Goal: Transaction & Acquisition: Purchase product/service

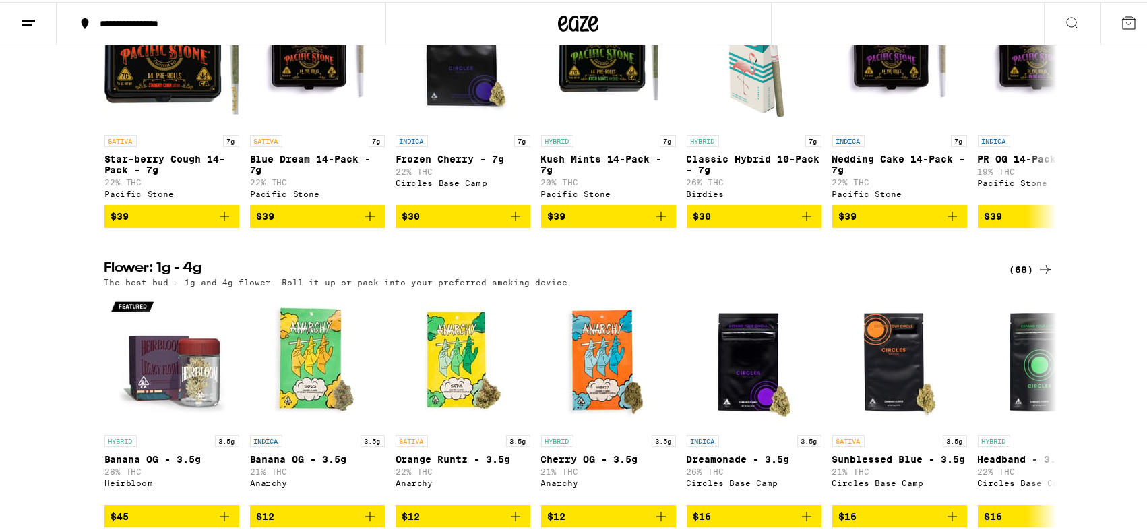
scroll to position [728, 0]
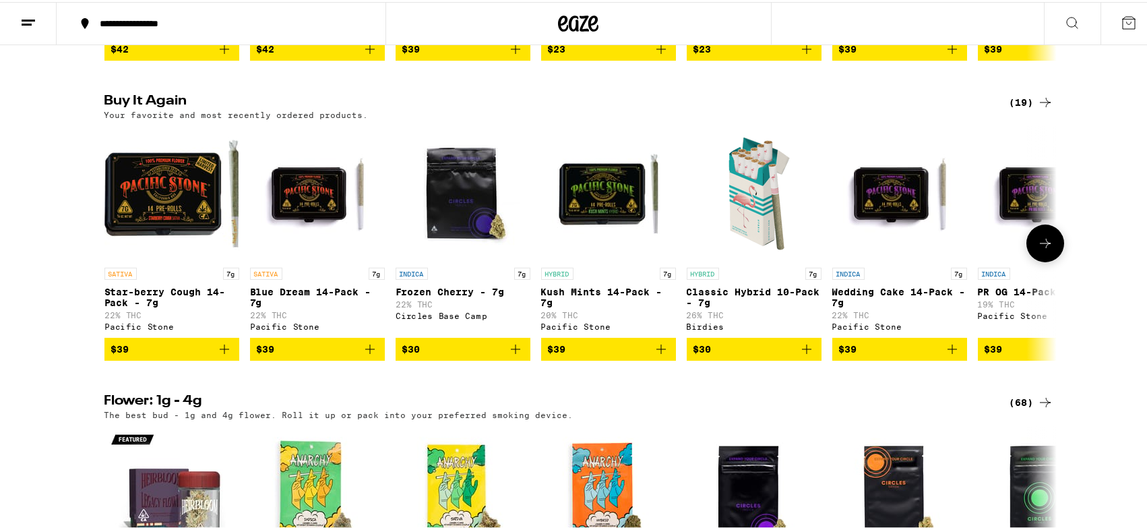
click at [220, 355] on icon "Add to bag" at bounding box center [224, 347] width 16 height 16
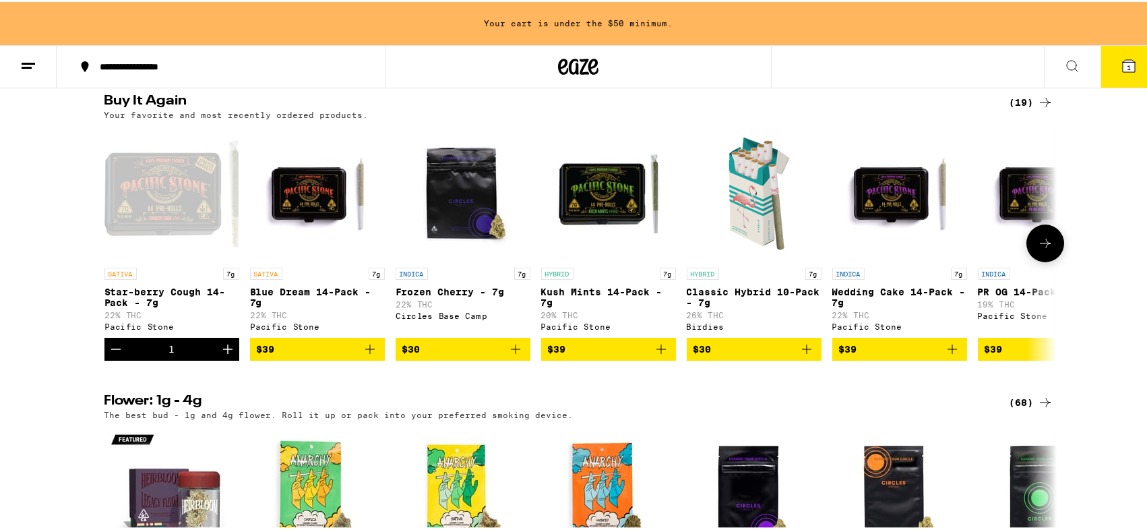
click at [220, 355] on icon "Increment" at bounding box center [228, 347] width 16 height 16
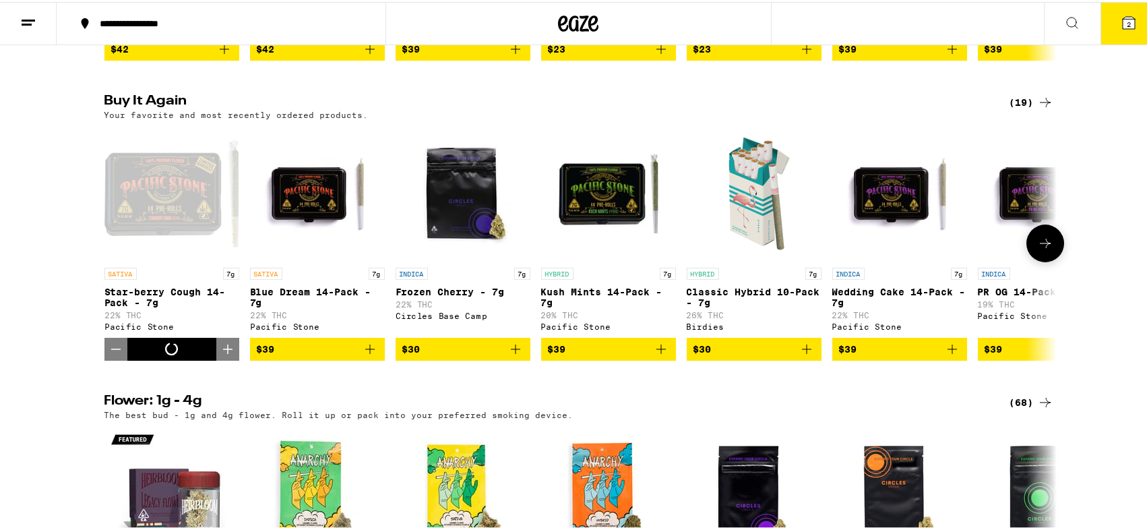
click at [220, 355] on icon "Increment" at bounding box center [228, 347] width 16 height 16
click at [1127, 23] on span "3" at bounding box center [1129, 22] width 4 height 8
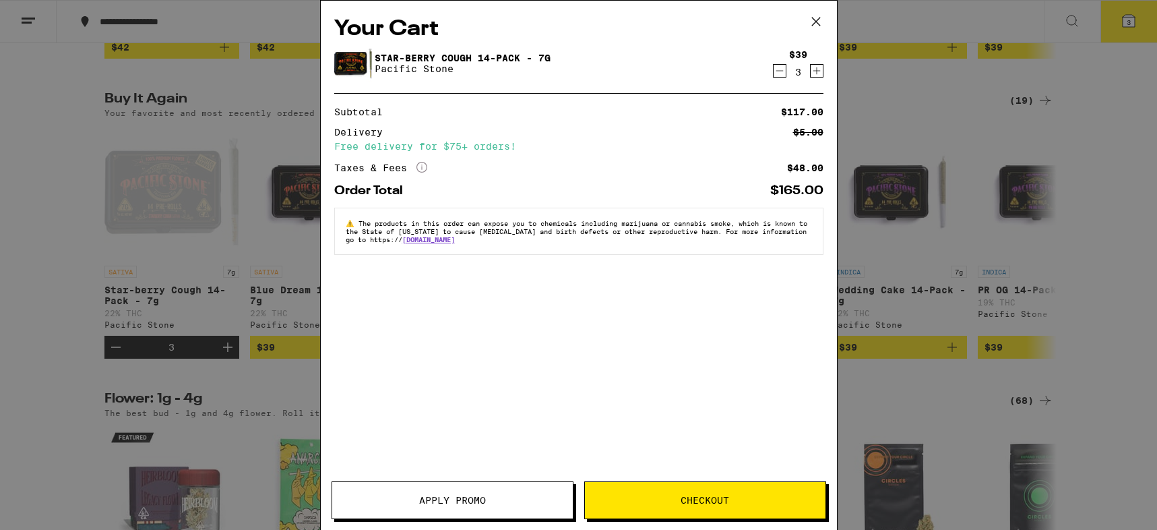
click at [686, 502] on span "Checkout" at bounding box center [705, 499] width 49 height 9
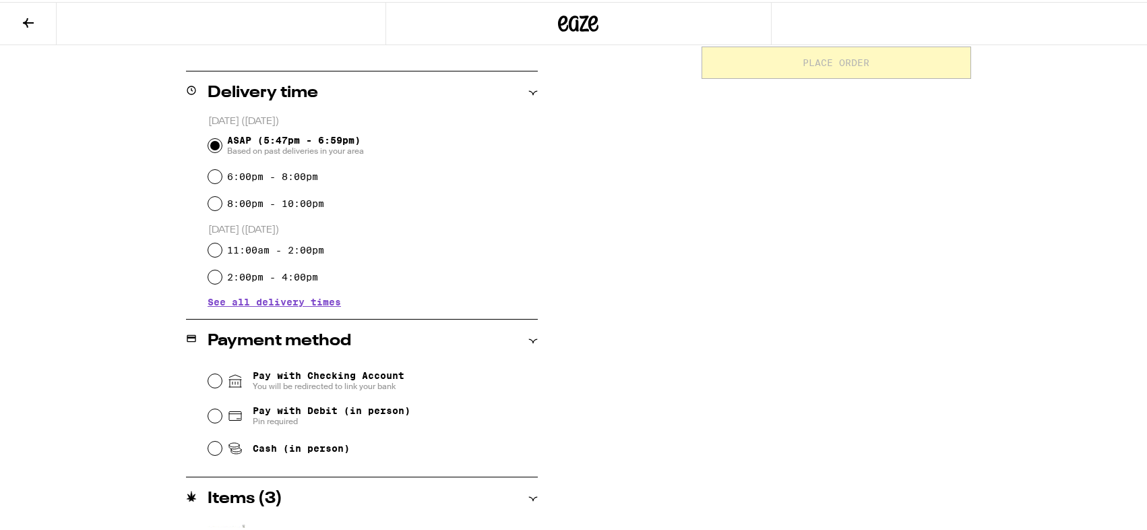
scroll to position [324, 0]
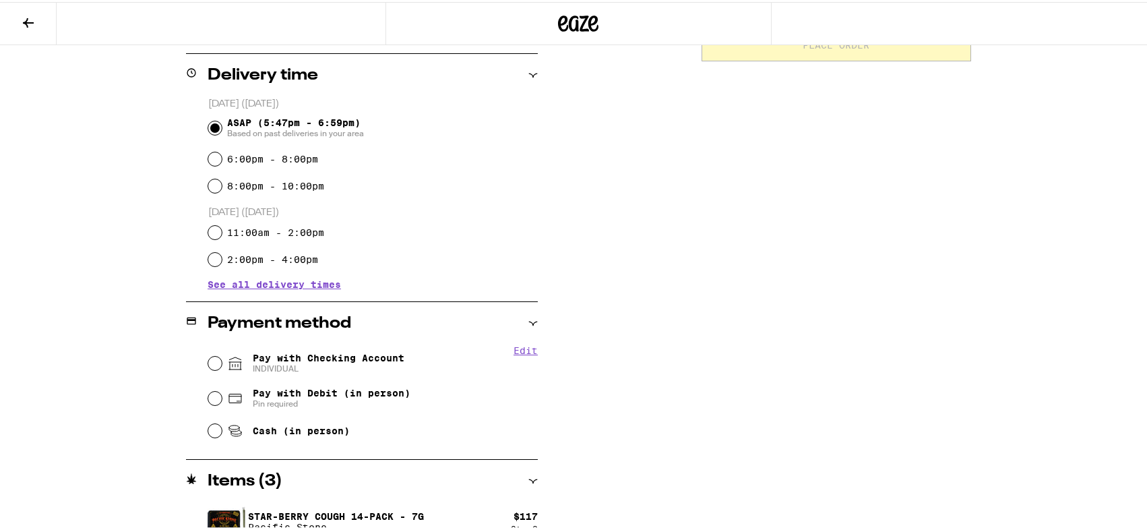
click at [214, 355] on div "Pay with Checking Account INDIVIDUAL" at bounding box center [373, 361] width 330 height 35
click at [212, 358] on input "Pay with Checking Account INDIVIDUAL" at bounding box center [214, 361] width 13 height 13
radio input "true"
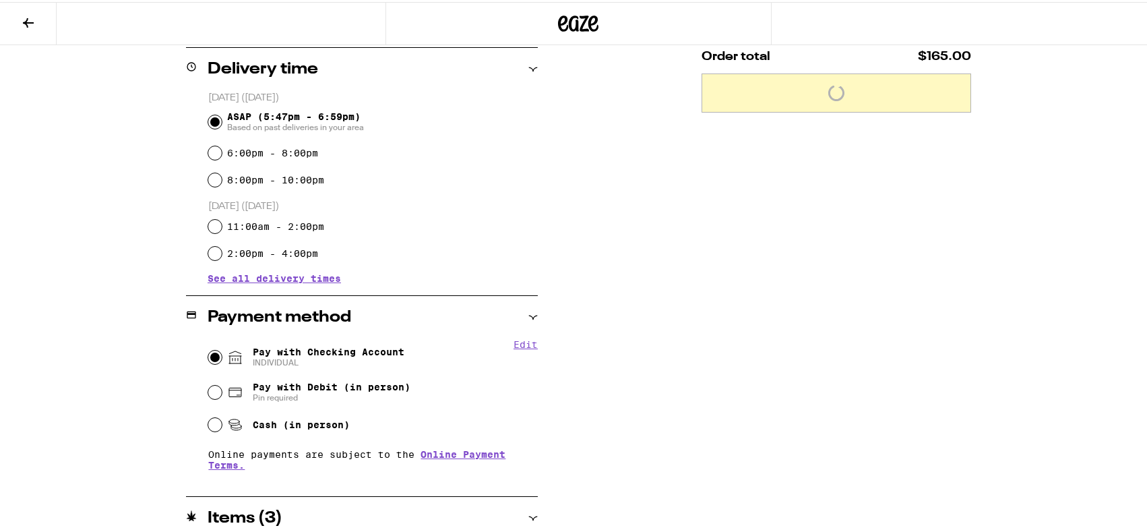
scroll to position [0, 0]
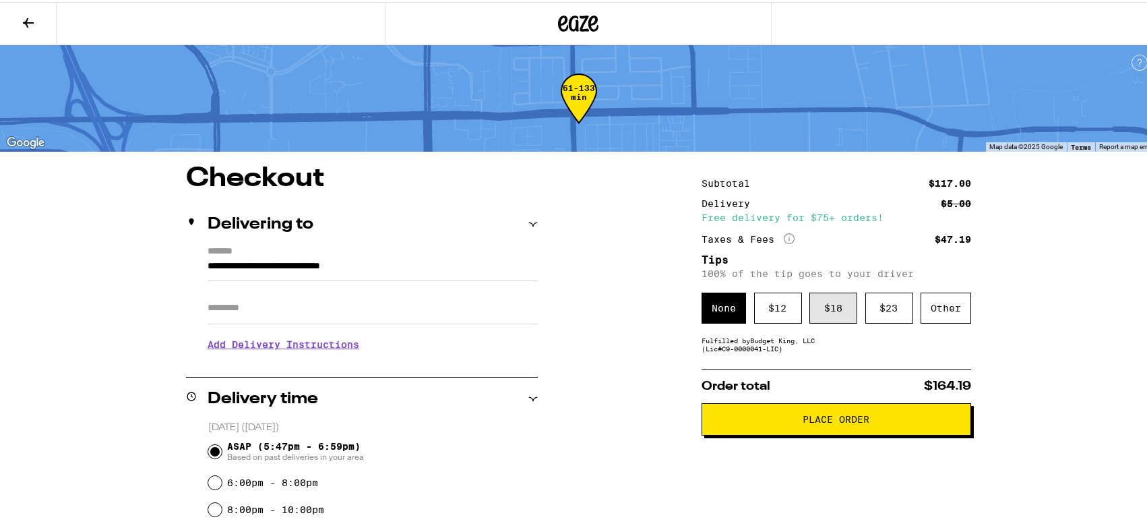
click at [818, 304] on div "$ 18" at bounding box center [833, 305] width 48 height 31
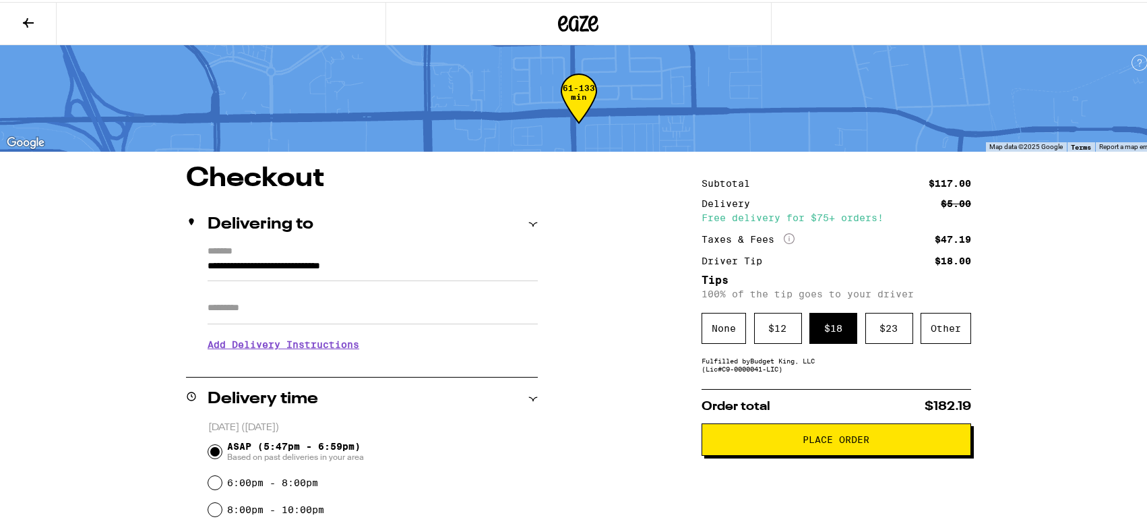
click at [888, 442] on span "Place Order" at bounding box center [836, 437] width 247 height 9
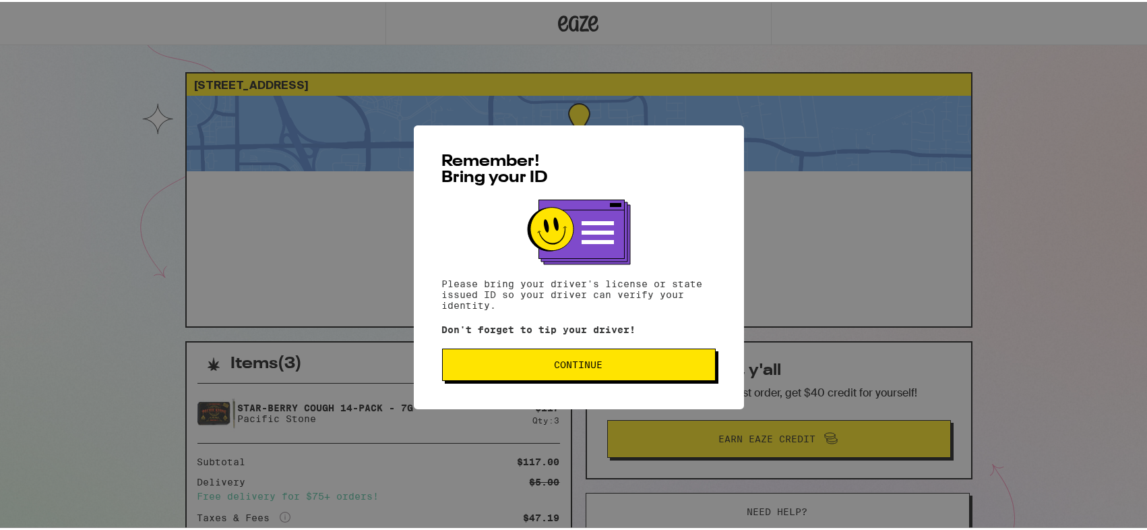
drag, startPoint x: 600, startPoint y: 369, endPoint x: 601, endPoint y: 377, distance: 8.8
click at [600, 376] on button "Continue" at bounding box center [579, 362] width 274 height 32
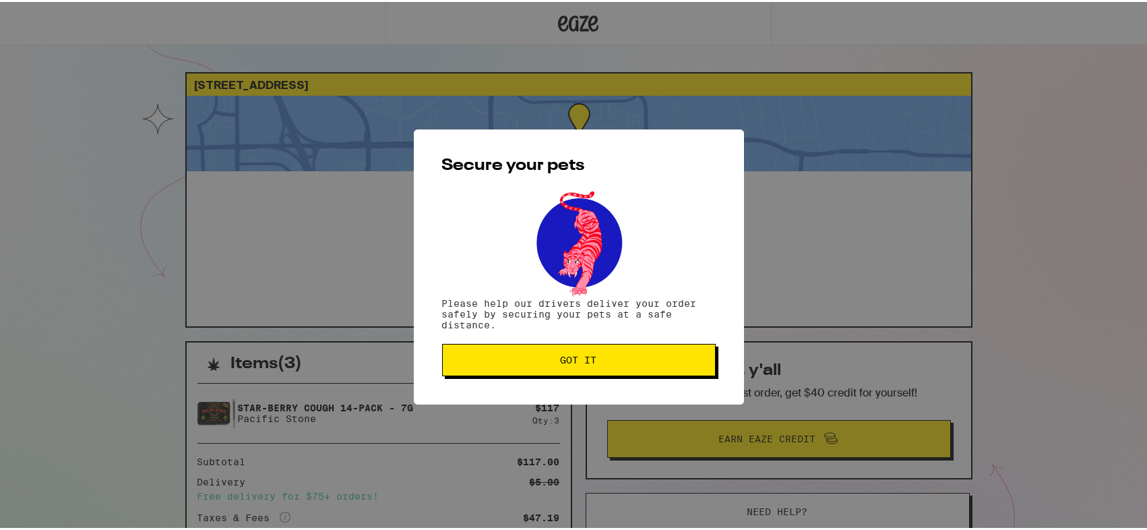
click at [601, 361] on span "Got it" at bounding box center [579, 357] width 251 height 9
